Goal: Transaction & Acquisition: Book appointment/travel/reservation

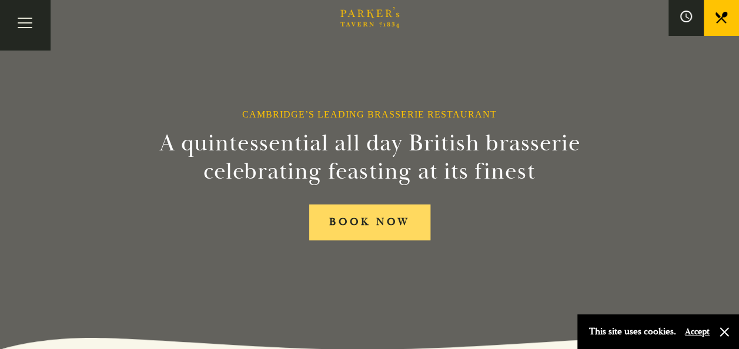
click at [379, 227] on link "BOOK NOW" at bounding box center [369, 223] width 121 height 36
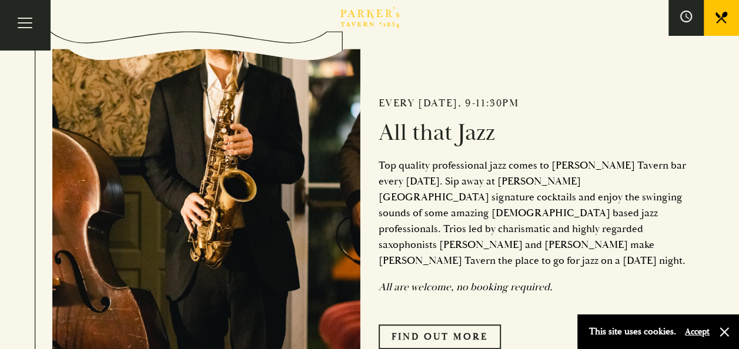
scroll to position [411, 0]
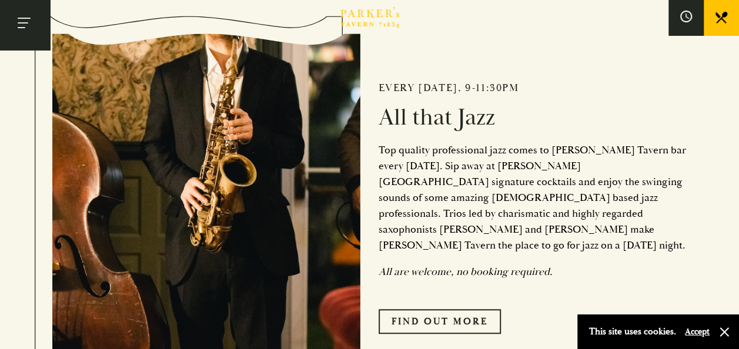
click at [18, 15] on button "Toggle navigation" at bounding box center [25, 25] width 50 height 50
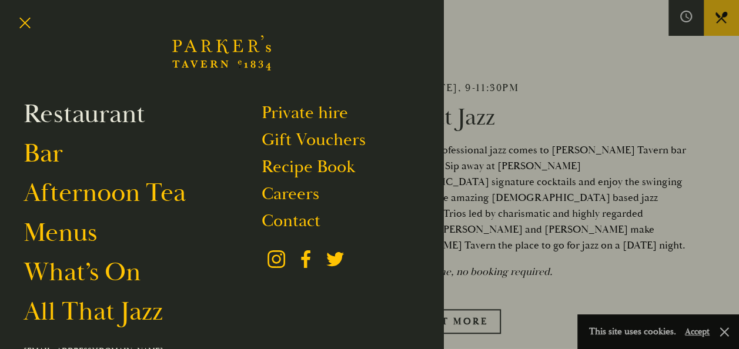
click at [68, 116] on link "Restaurant" at bounding box center [85, 114] width 122 height 33
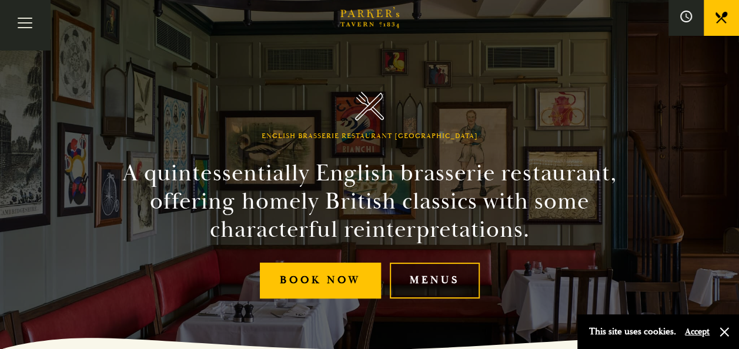
click at [436, 274] on link "Menus" at bounding box center [435, 281] width 90 height 36
click at [704, 327] on button "Accept" at bounding box center [697, 331] width 25 height 11
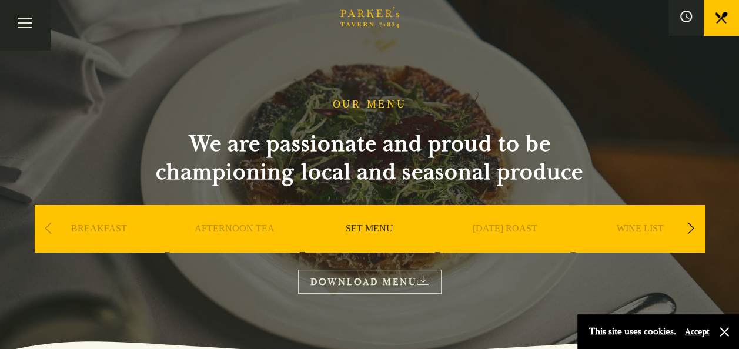
click at [372, 227] on link "SET MENU" at bounding box center [370, 246] width 48 height 47
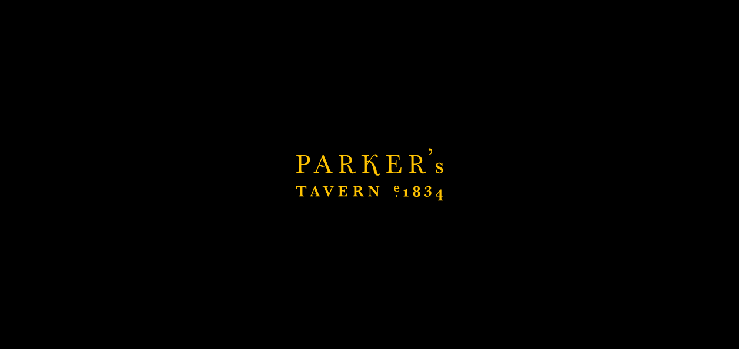
scroll to position [235, 0]
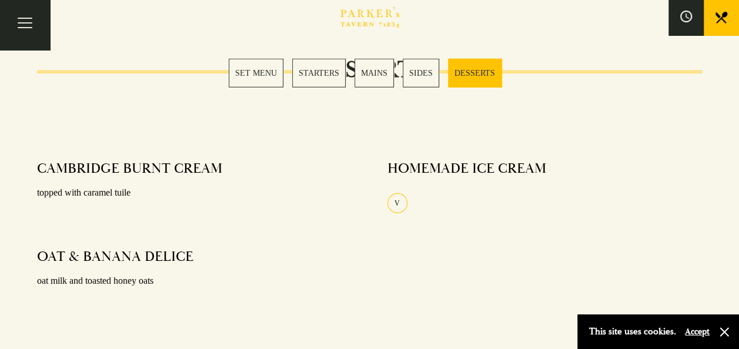
scroll to position [1470, 0]
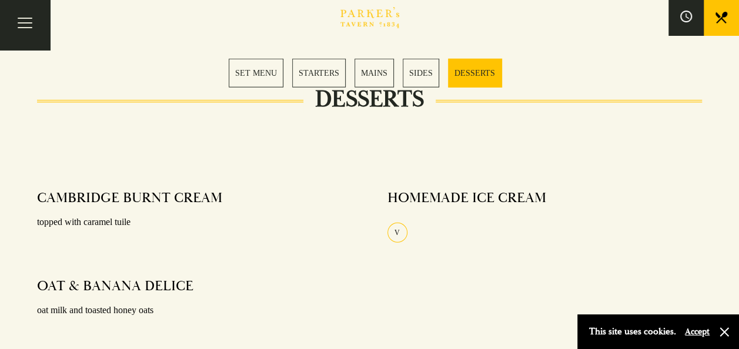
click at [377, 72] on link "MAINS" at bounding box center [373, 73] width 39 height 29
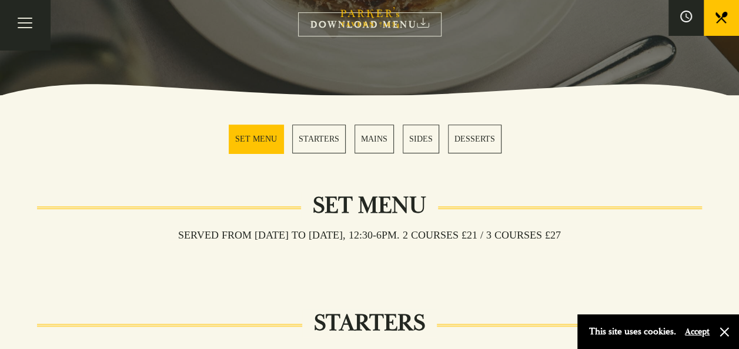
scroll to position [232, 0]
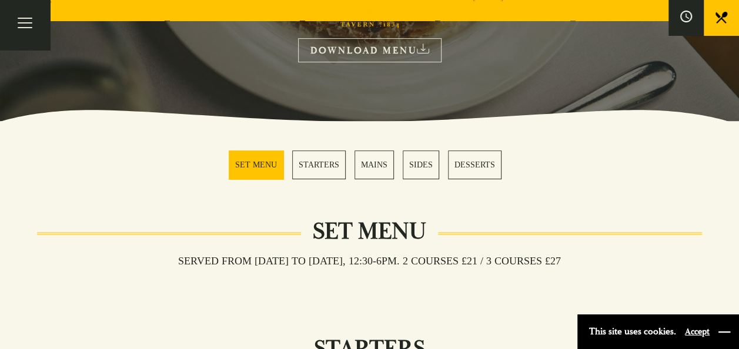
click at [724, 329] on button "button" at bounding box center [724, 332] width 12 height 12
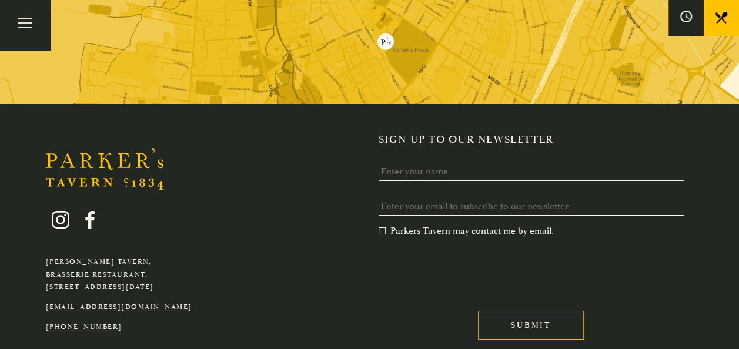
scroll to position [2026, 0]
